Goal: Task Accomplishment & Management: Manage account settings

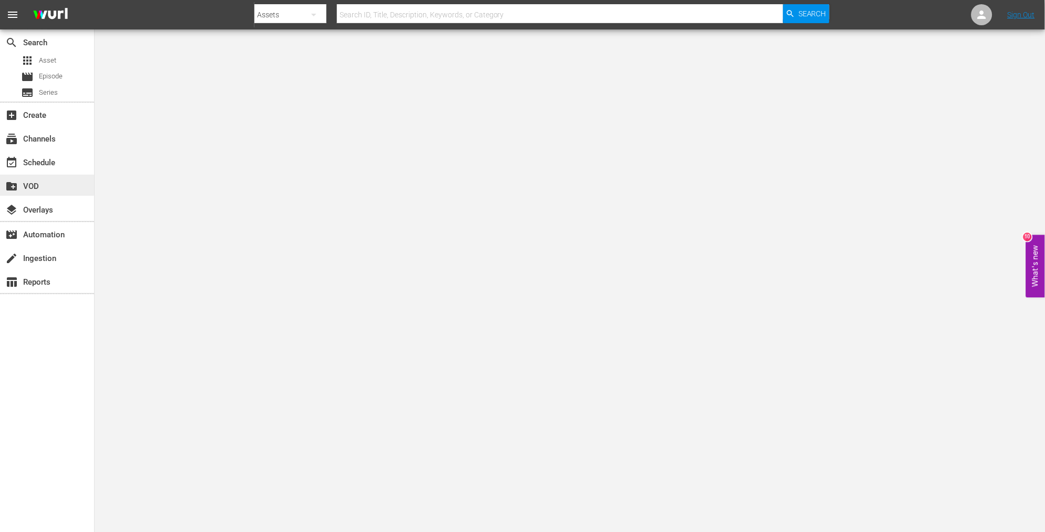
click at [76, 175] on div "create_new_folder VOD" at bounding box center [47, 185] width 94 height 21
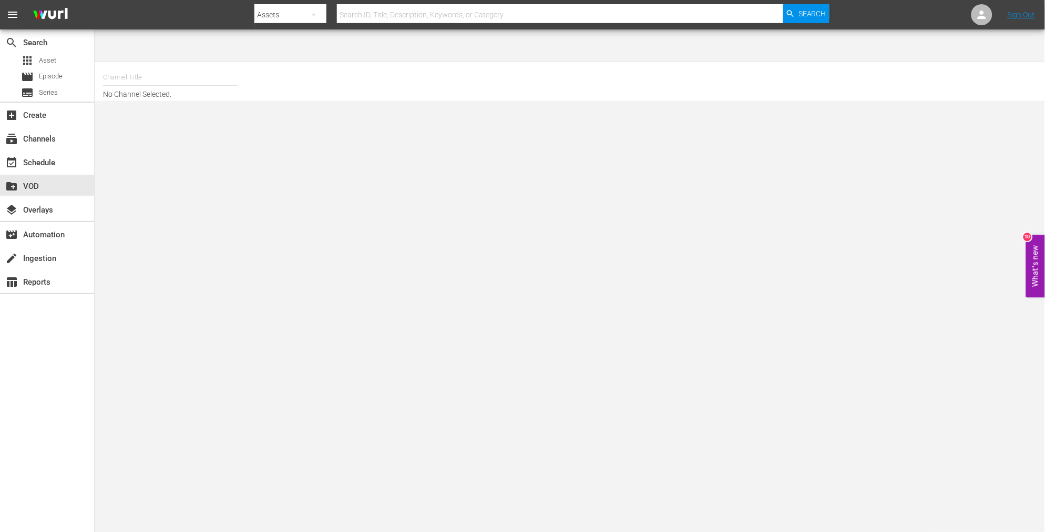
click at [449, 23] on div at bounding box center [541, 25] width 575 height 4
click at [444, 14] on input "text" at bounding box center [560, 14] width 446 height 25
type input "teh chang gang"
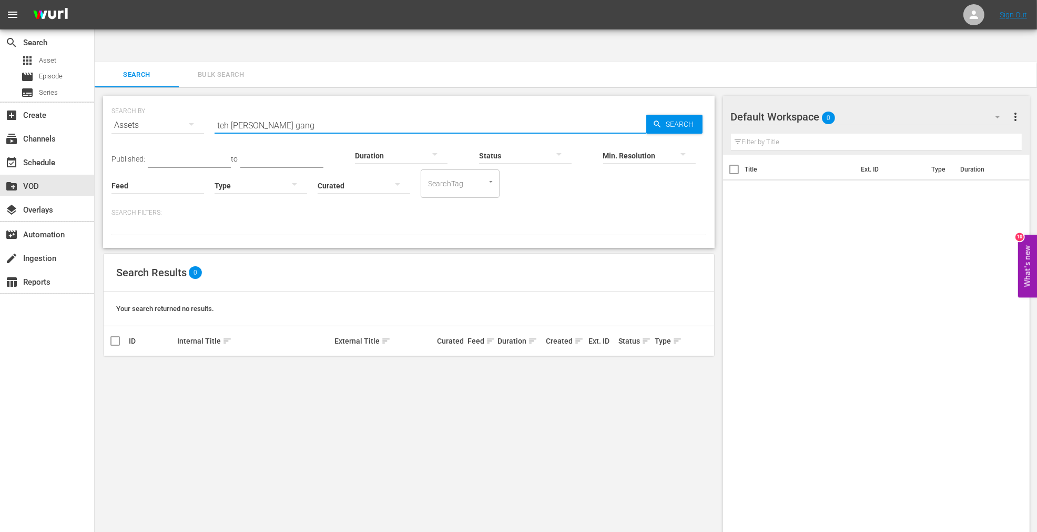
click at [225, 113] on input "teh chang gang" at bounding box center [431, 125] width 432 height 25
click at [222, 113] on input "teh chang gang" at bounding box center [431, 125] width 432 height 25
click at [221, 113] on input "teh chang gang" at bounding box center [431, 125] width 432 height 25
click at [219, 113] on input "teh chang gang" at bounding box center [431, 125] width 432 height 25
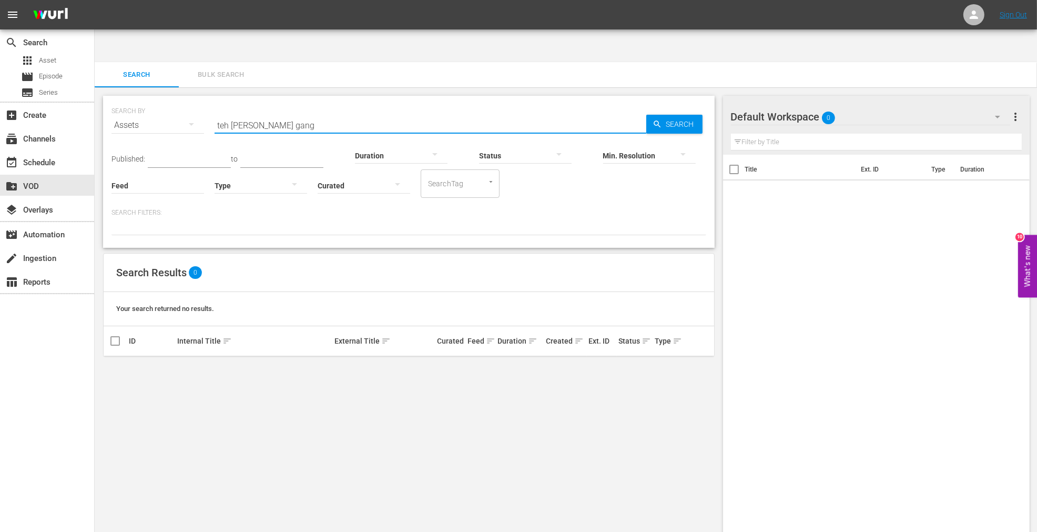
click at [219, 113] on input "teh chang gang" at bounding box center [431, 125] width 432 height 25
type input "the chang gang"
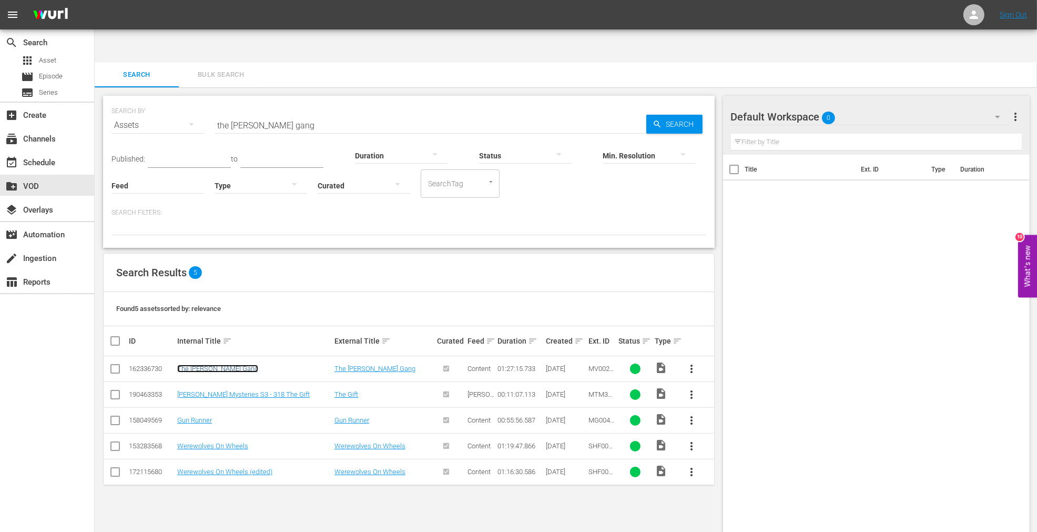
click at [204, 364] on link "The [PERSON_NAME] Gang" at bounding box center [217, 368] width 81 height 8
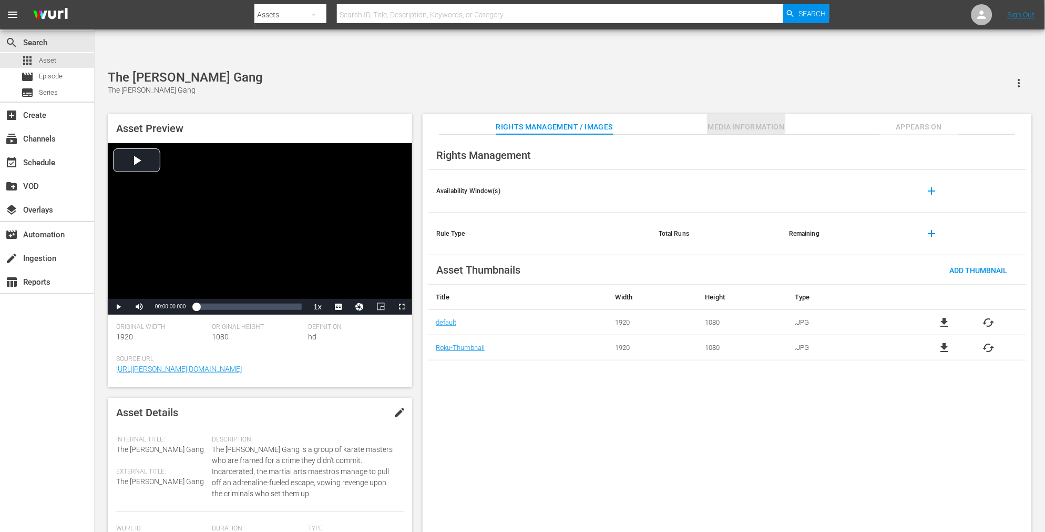
click at [751, 120] on span "Media Information" at bounding box center [746, 126] width 79 height 13
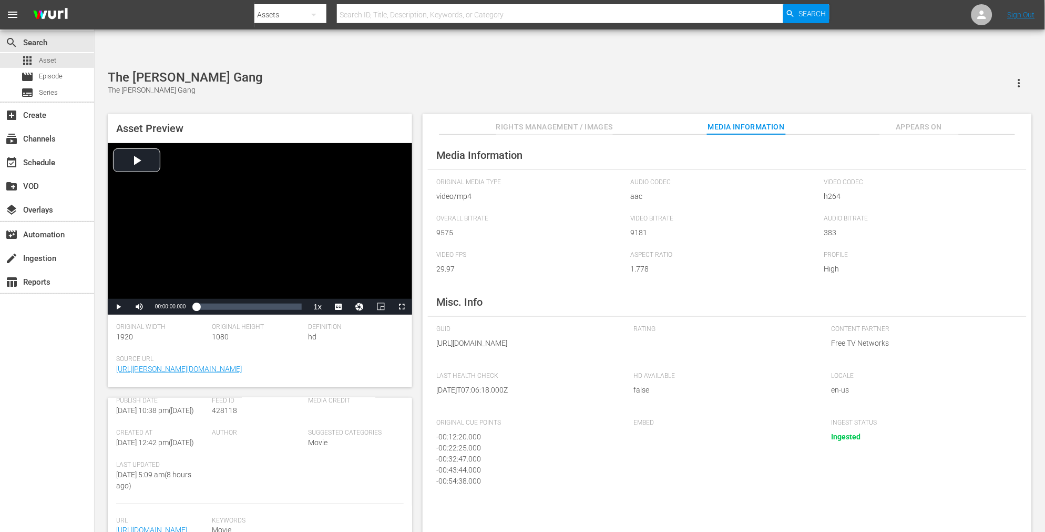
scroll to position [248, 0]
click at [957, 135] on div "Media Information Original Media Type video/mp4 Audio Codec aac Video Codec h26…" at bounding box center [727, 342] width 609 height 414
click at [932, 120] on span "Appears On" at bounding box center [919, 126] width 79 height 13
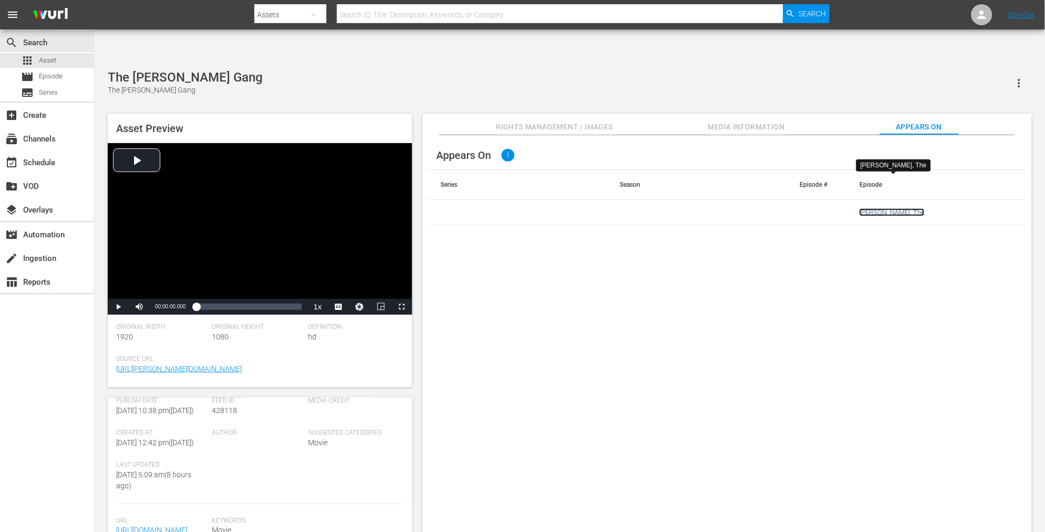
click at [886, 208] on link "[PERSON_NAME], The" at bounding box center [892, 212] width 65 height 8
click at [813, 269] on div "Appears On 1 Series Season Episode # Episode Chang Gang, The" at bounding box center [727, 342] width 609 height 414
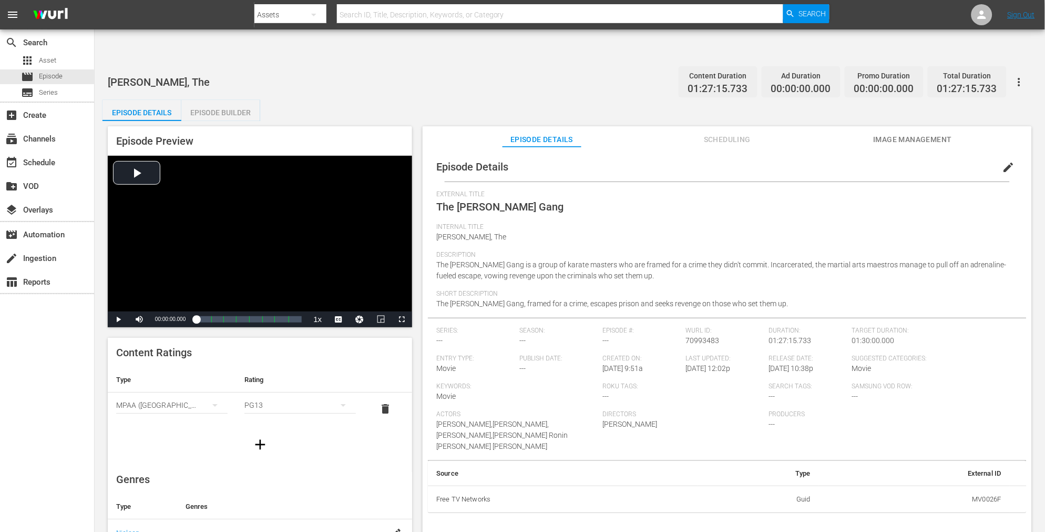
click at [560, 299] on span "The [PERSON_NAME] Gang, framed for a crime, escapes prison and seeks revenge on…" at bounding box center [612, 303] width 352 height 8
drag, startPoint x: 752, startPoint y: 265, endPoint x: 434, endPoint y: 270, distance: 318.1
click at [434, 270] on div "Episode Details edit External Title The Chang Gang Internal Title Chang Gang, T…" at bounding box center [727, 332] width 599 height 361
copy span "The [PERSON_NAME] Gang, framed for a crime, escapes prison and seeks revenge on…"
click at [765, 290] on div "Short Description The [PERSON_NAME] Gang, framed for a crime, escapes prison an…" at bounding box center [727, 304] width 582 height 28
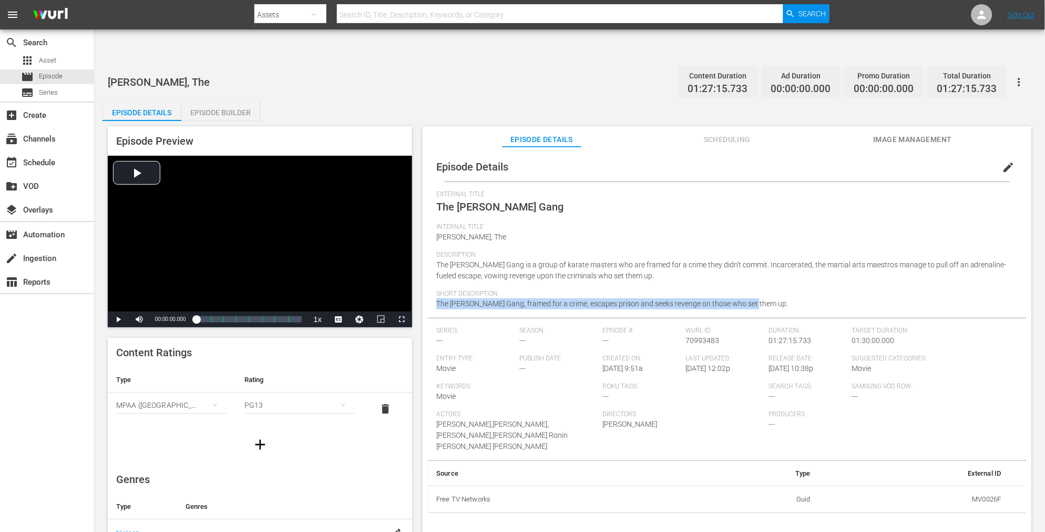
drag, startPoint x: 750, startPoint y: 269, endPoint x: 417, endPoint y: 274, distance: 332.3
click at [417, 272] on div "Episode Preview Video Player is loading. Play Video Play Mute Current Time 00:0…" at bounding box center [570, 338] width 935 height 435
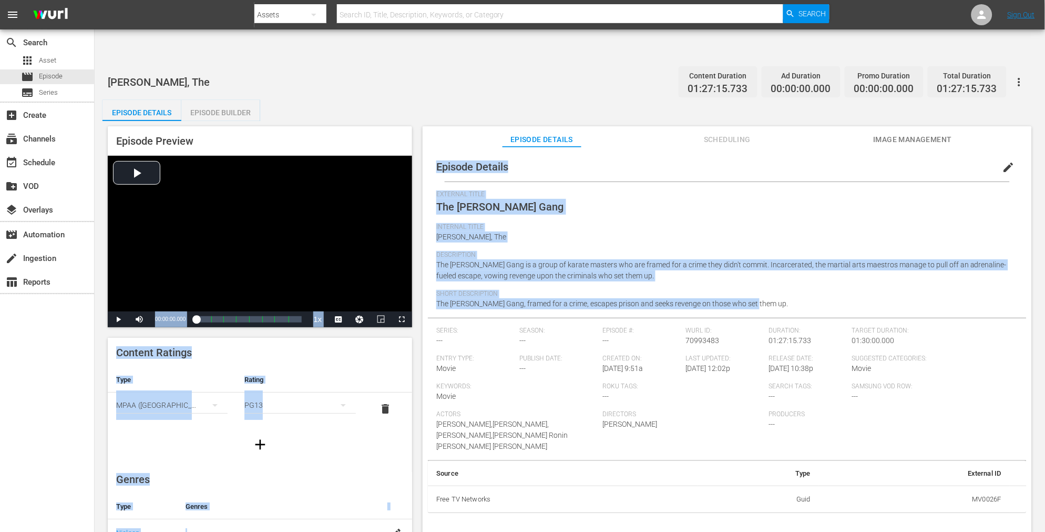
drag, startPoint x: 703, startPoint y: 214, endPoint x: 710, endPoint y: 223, distance: 11.6
click at [703, 223] on div "Internal Title Chang Gang, The" at bounding box center [727, 237] width 582 height 28
click at [699, 251] on div "Description The Chang Gang is a group of karate masters who are framed for a cr…" at bounding box center [727, 270] width 582 height 39
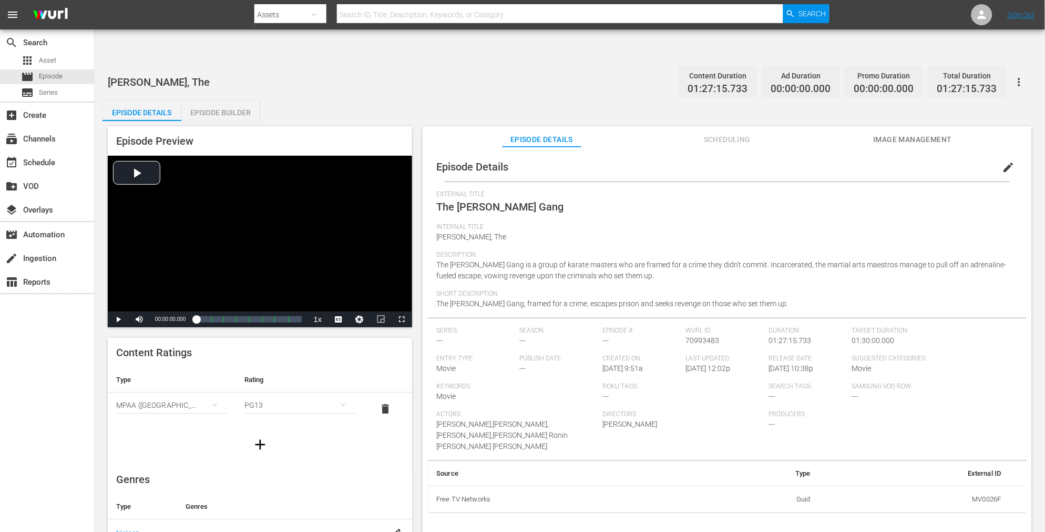
click at [742, 299] on span "The [PERSON_NAME] Gang, framed for a crime, escapes prison and seeks revenge on…" at bounding box center [612, 303] width 352 height 8
drag, startPoint x: 757, startPoint y: 271, endPoint x: 432, endPoint y: 272, distance: 325.5
click at [432, 272] on div "Episode Details edit External Title The Chang Gang Internal Title Chang Gang, T…" at bounding box center [727, 332] width 599 height 361
copy span "The [PERSON_NAME] Gang, framed for a crime, escapes prison and seeks revenge on…"
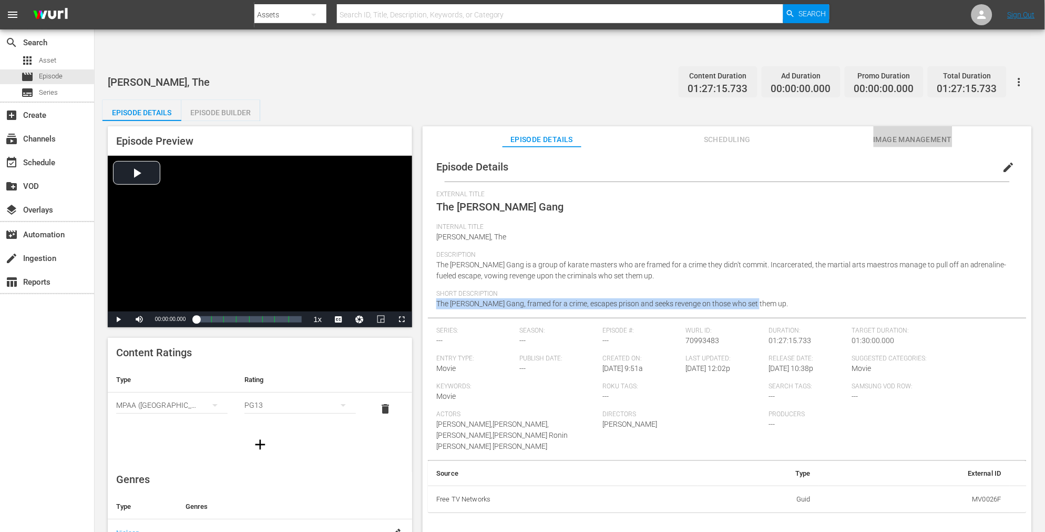
click at [916, 133] on span "Image Management" at bounding box center [913, 139] width 79 height 13
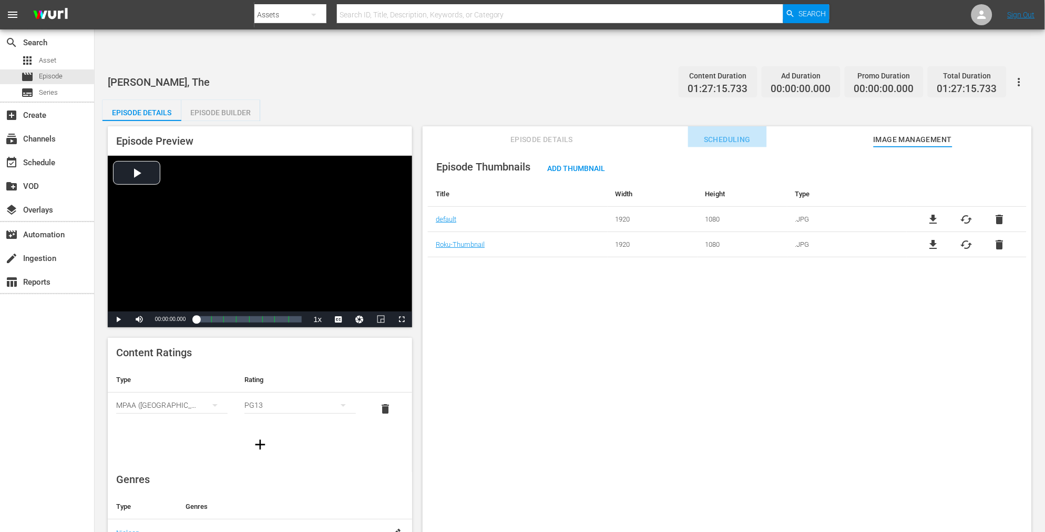
click at [719, 133] on span "Scheduling" at bounding box center [727, 139] width 79 height 13
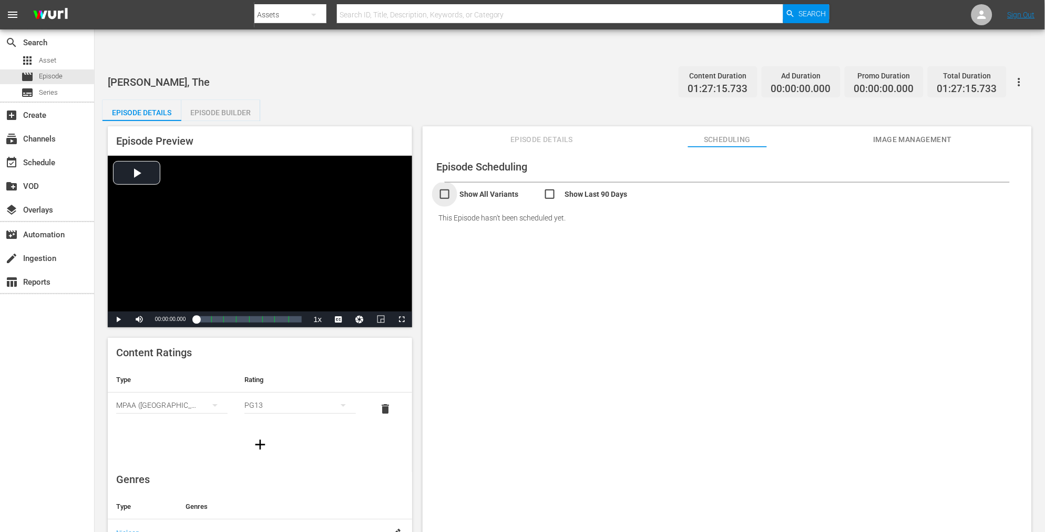
click at [490, 188] on input "checkbox" at bounding box center [491, 195] width 105 height 15
checkbox input "true"
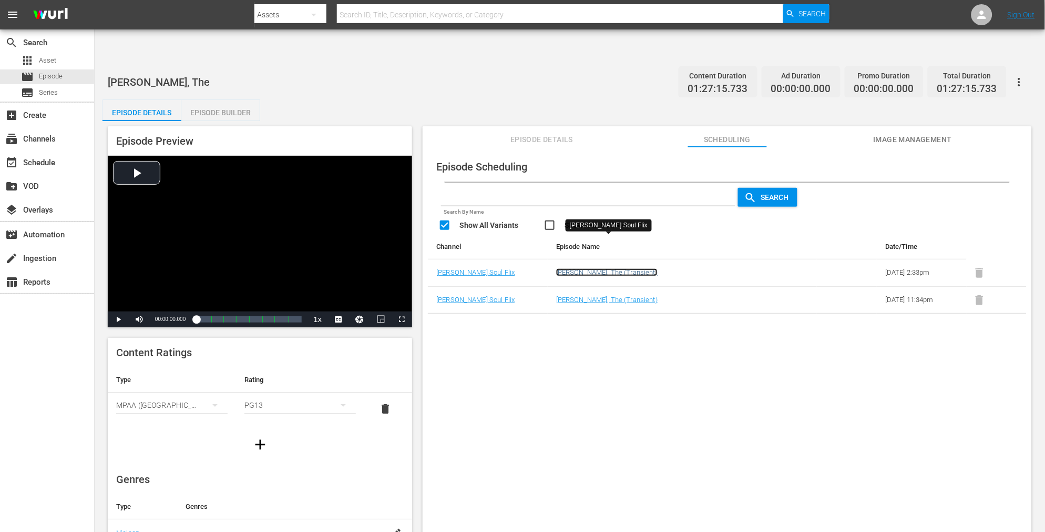
click at [608, 268] on link "Chang Gang, The (Transient)" at bounding box center [606, 272] width 101 height 8
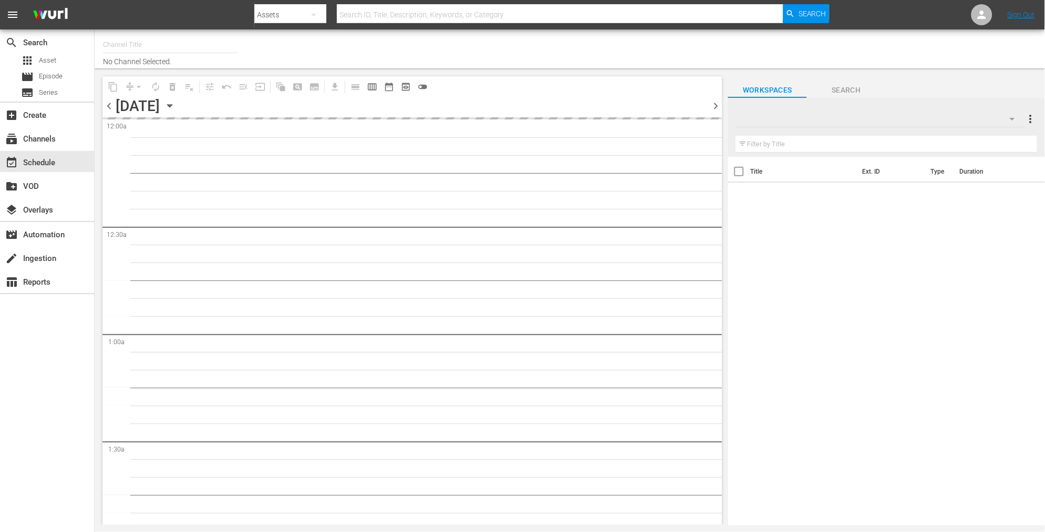
type input "Soul Flix (1949)"
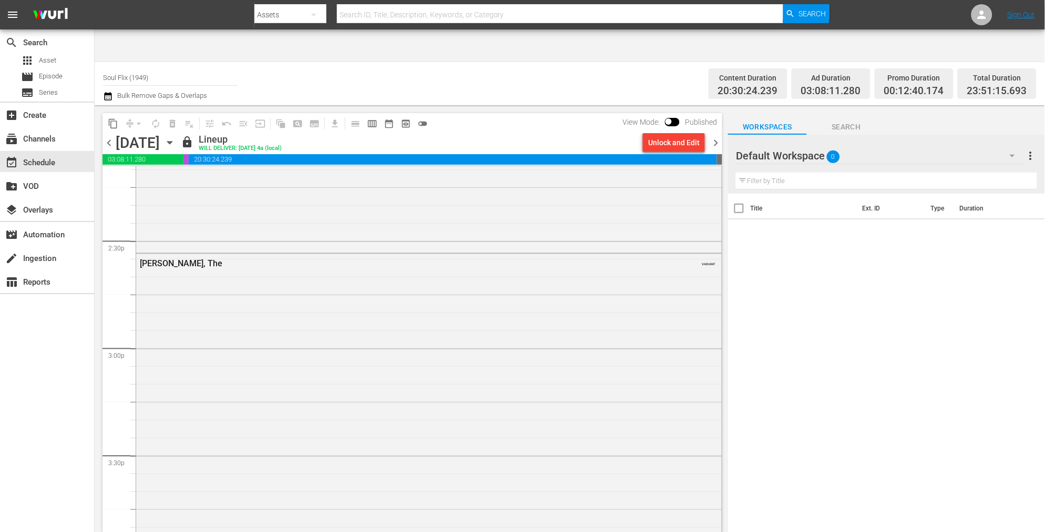
scroll to position [3096, 0]
click at [157, 199] on div "[PERSON_NAME], The" at bounding box center [400, 204] width 521 height 10
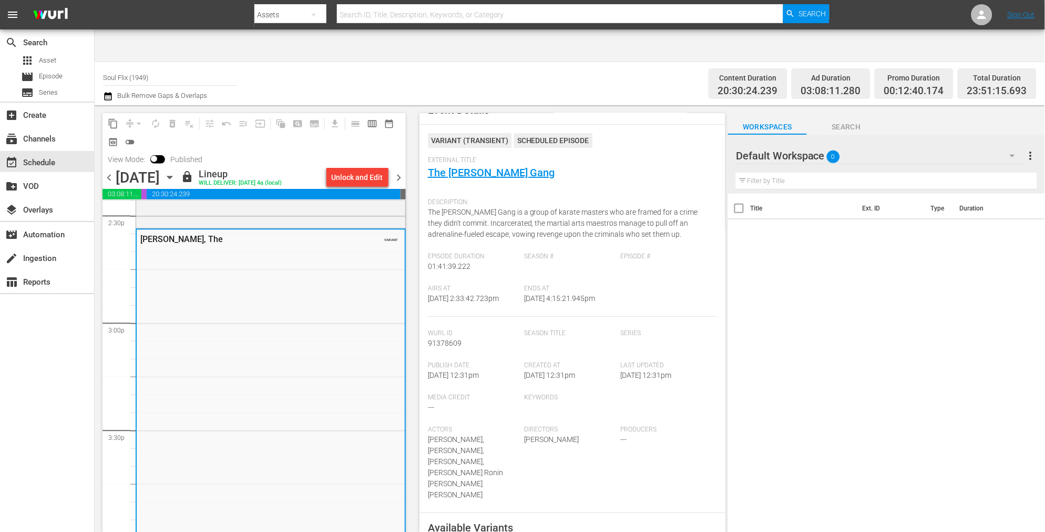
scroll to position [0, 0]
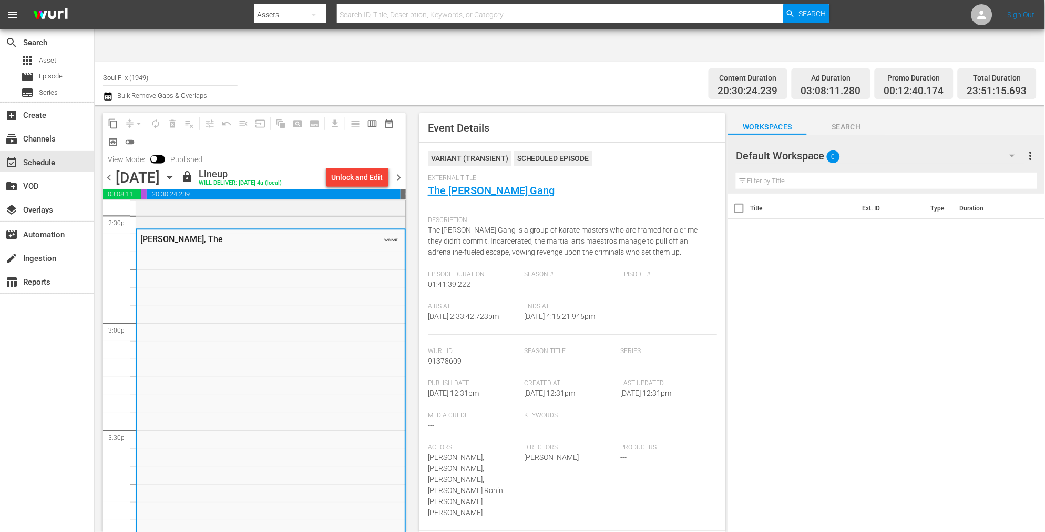
click at [464, 226] on span "The [PERSON_NAME] Gang is a group of karate masters who are framed for a crime …" at bounding box center [563, 241] width 270 height 30
click at [474, 184] on link "The [PERSON_NAME] Gang" at bounding box center [491, 190] width 127 height 13
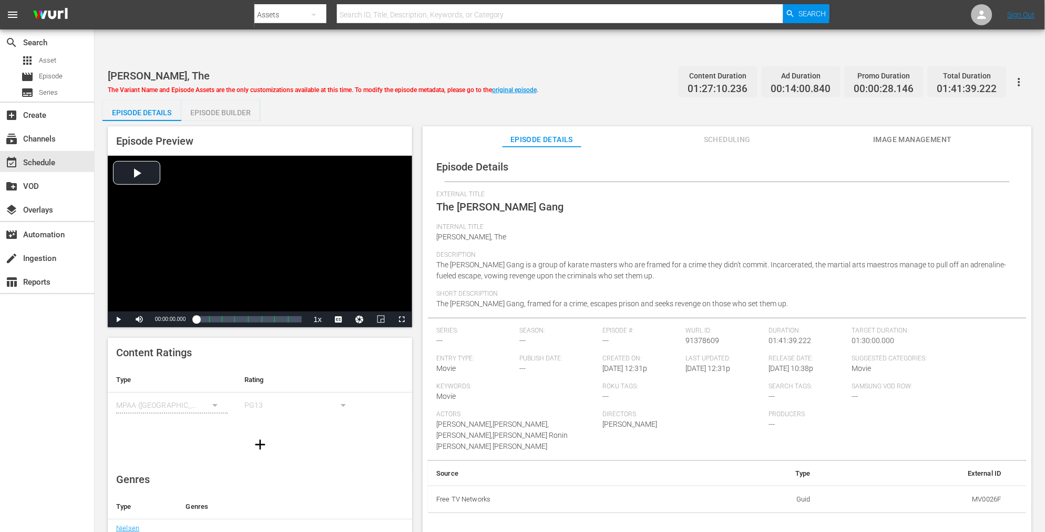
click at [1023, 76] on icon "button" at bounding box center [1019, 82] width 13 height 13
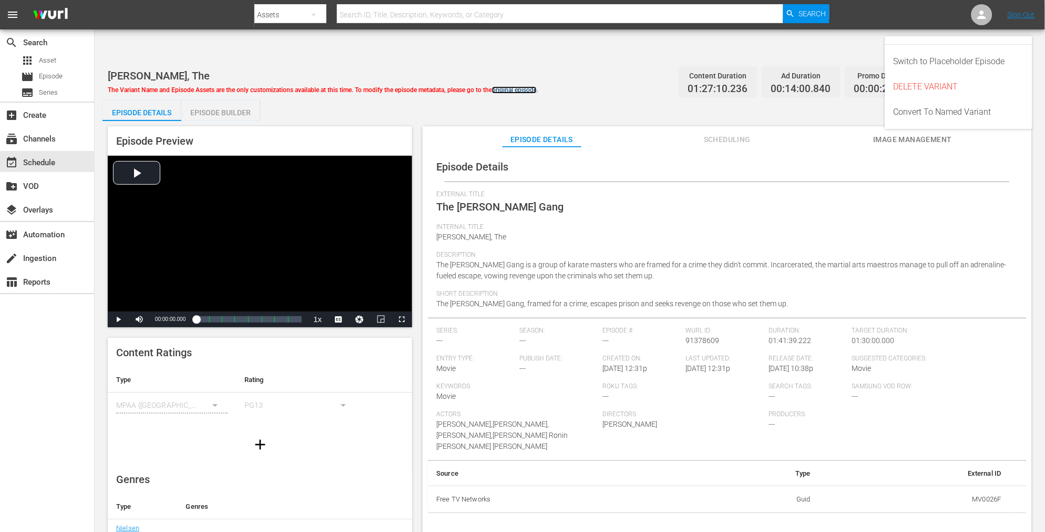
click at [527, 86] on link "original episode" at bounding box center [514, 89] width 45 height 7
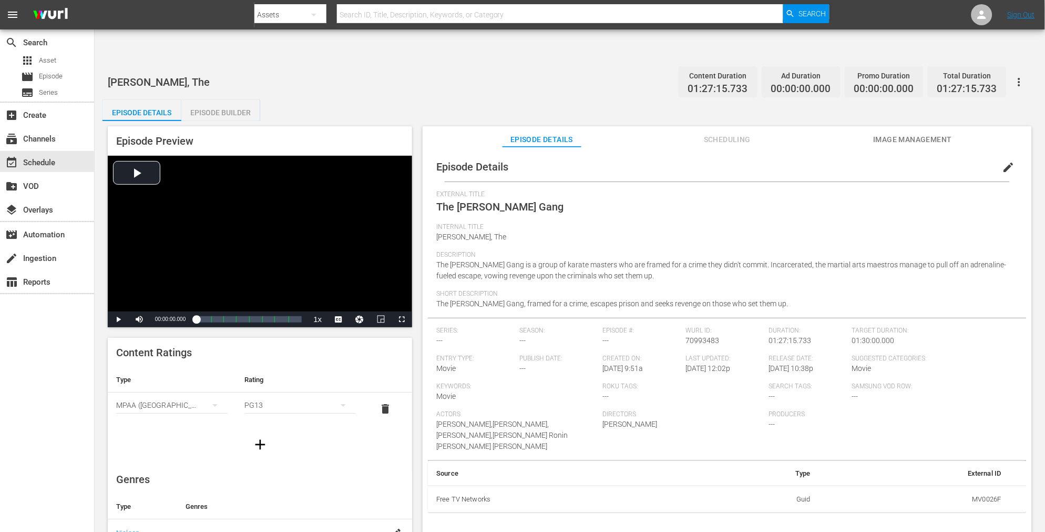
click at [321, 100] on div "Episode Details Episode Builder Episode Preview Video Player is loading. Play V…" at bounding box center [570, 328] width 935 height 456
click at [739, 133] on span "Scheduling" at bounding box center [727, 139] width 79 height 13
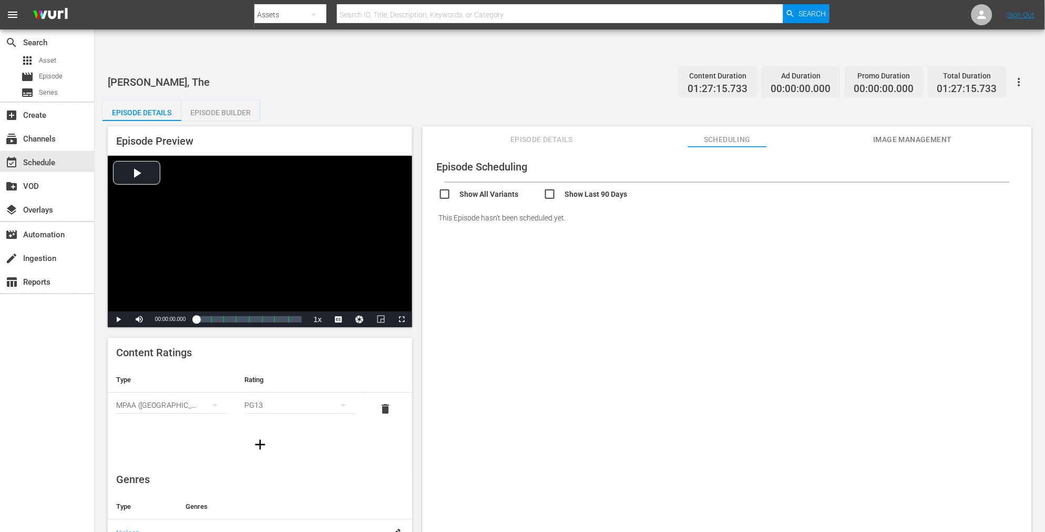
click at [487, 188] on input "checkbox" at bounding box center [491, 195] width 105 height 15
checkbox input "true"
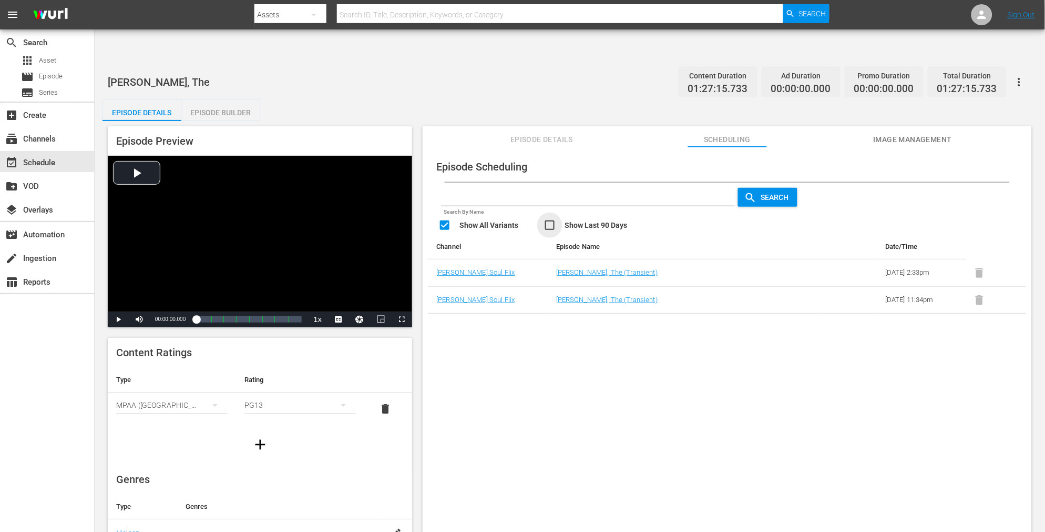
click at [555, 219] on input "checkbox" at bounding box center [596, 226] width 105 height 15
checkbox input "true"
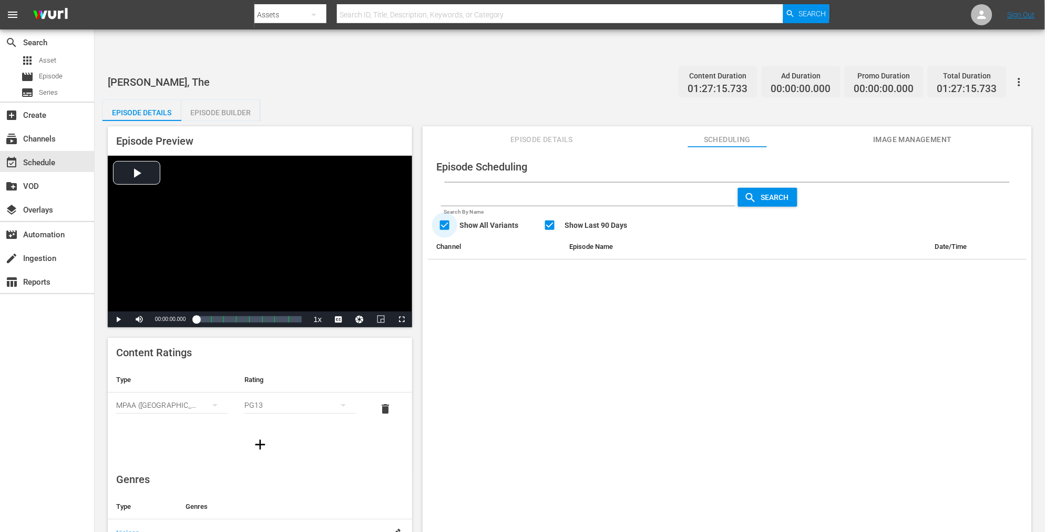
click at [491, 219] on input "checkbox" at bounding box center [491, 226] width 105 height 15
checkbox input "false"
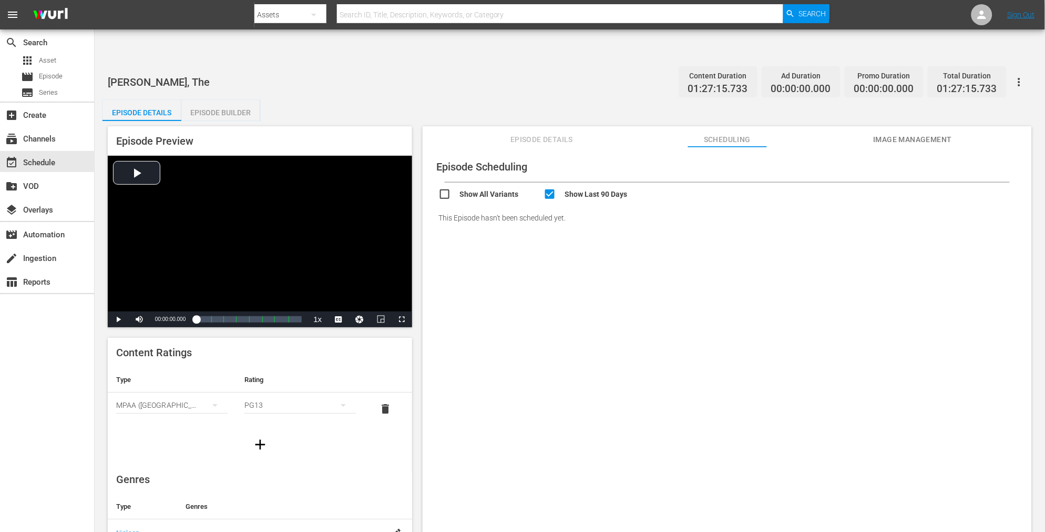
click at [549, 188] on input "checkbox" at bounding box center [596, 195] width 105 height 15
checkbox input "false"
click at [790, 264] on div "Episode Scheduling Show All Variants Show Last 90 Days This Episode hasn't been…" at bounding box center [727, 352] width 609 height 411
click at [729, 133] on span "Scheduling" at bounding box center [727, 139] width 79 height 13
click at [524, 188] on input "checkbox" at bounding box center [491, 195] width 105 height 15
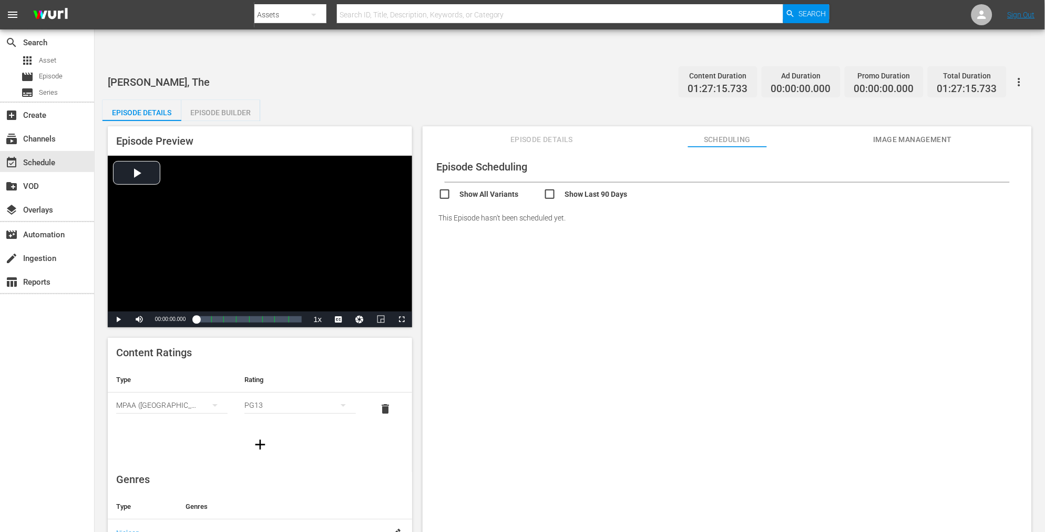
checkbox input "true"
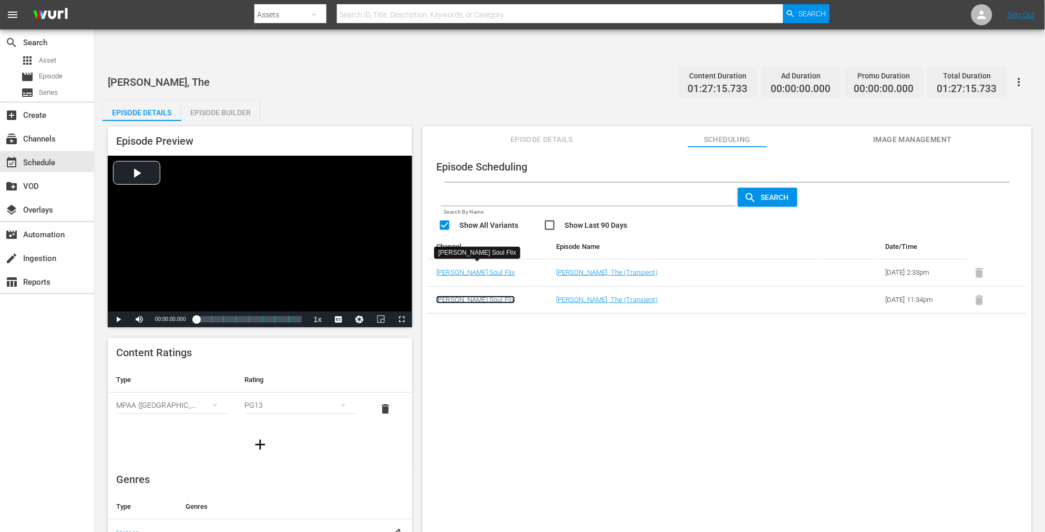
click at [452, 295] on link "Pam Grier's Soul Flix" at bounding box center [475, 299] width 78 height 8
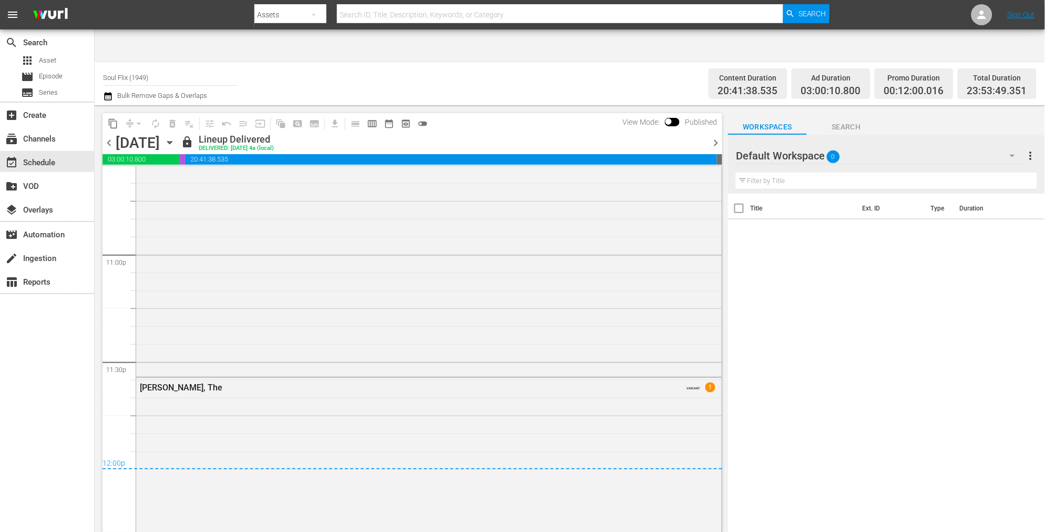
scroll to position [4907, 0]
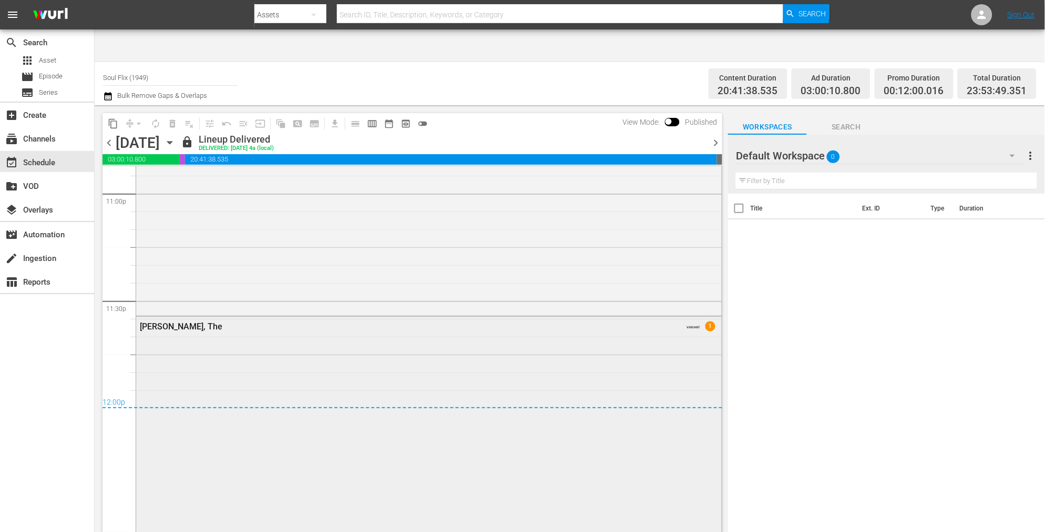
click at [172, 321] on div "[PERSON_NAME], The" at bounding box center [400, 326] width 521 height 10
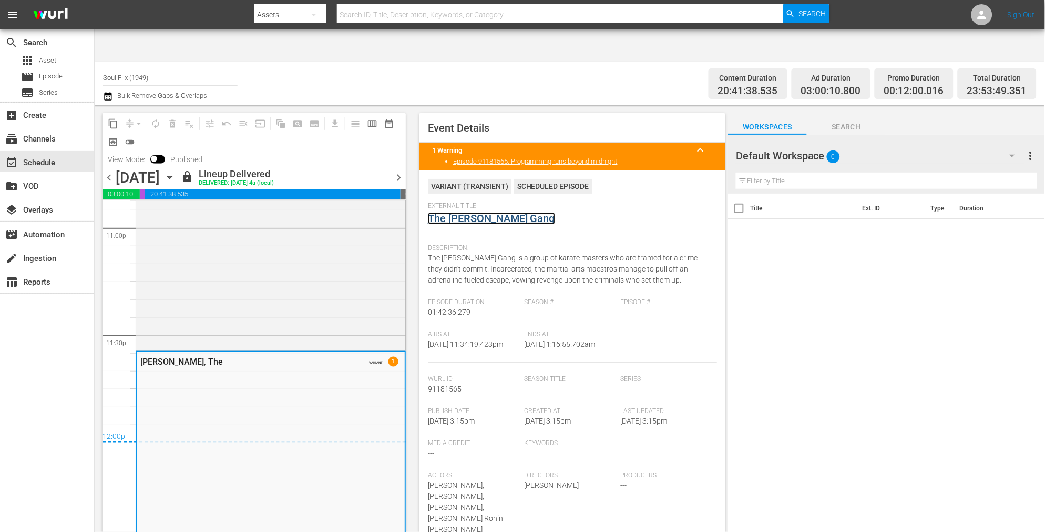
click at [470, 212] on link "The [PERSON_NAME] Gang" at bounding box center [491, 218] width 127 height 13
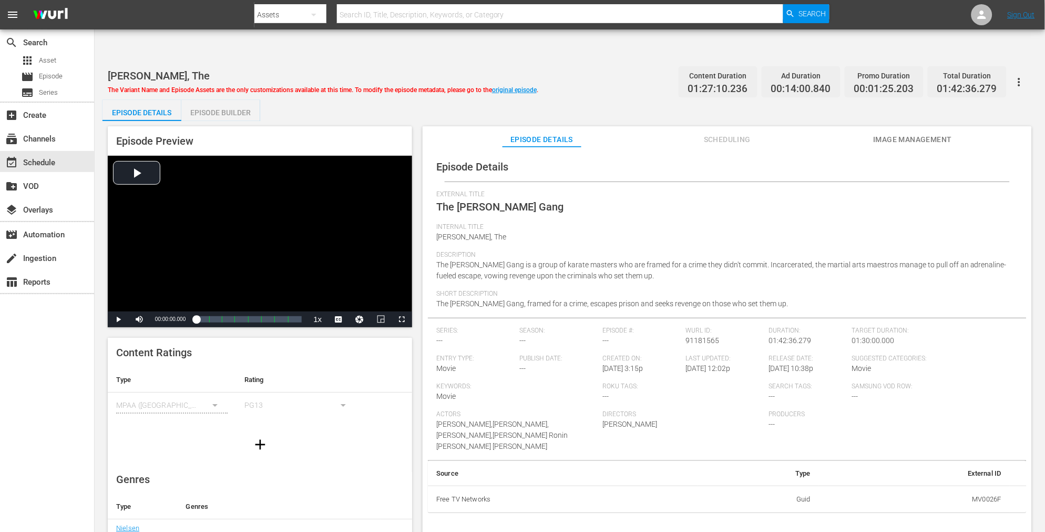
click at [685, 223] on span "Internal Title" at bounding box center [724, 227] width 577 height 8
click at [813, 290] on div "Short Description The [PERSON_NAME] Gang, framed for a crime, escapes prison an…" at bounding box center [727, 304] width 582 height 28
